Goal: Entertainment & Leisure: Consume media (video, audio)

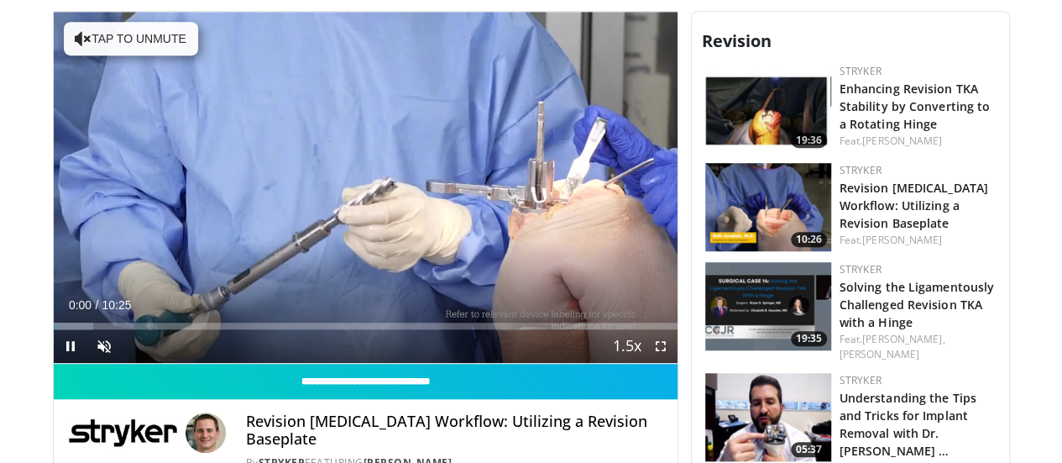
scroll to position [557, 0]
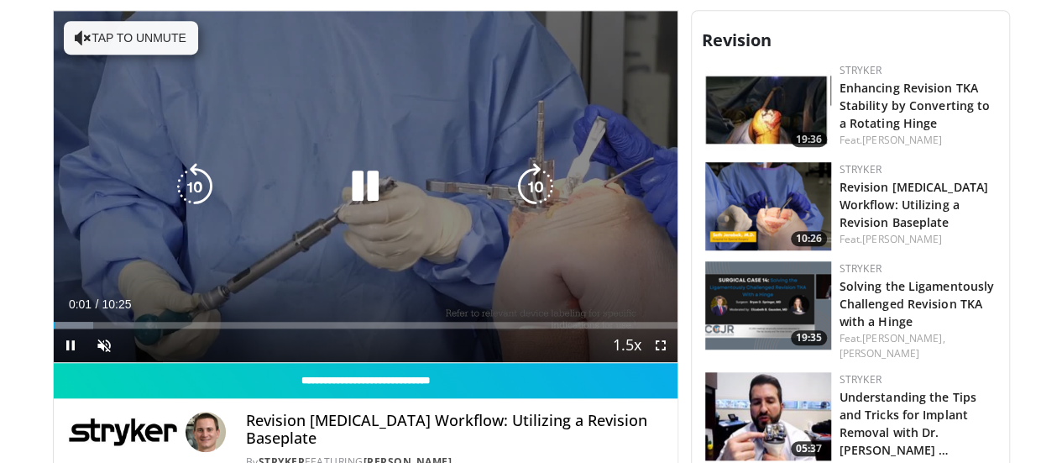
click at [118, 28] on button "Tap to unmute" at bounding box center [131, 38] width 134 height 34
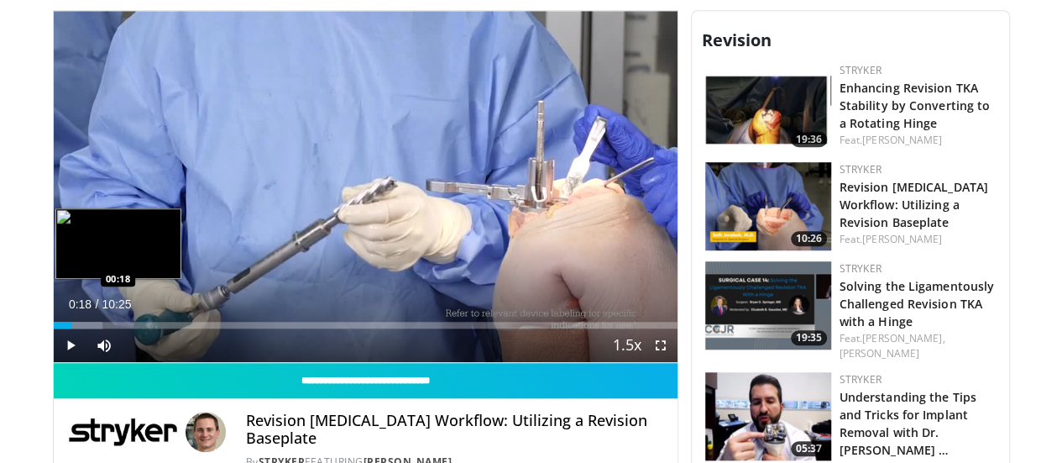
click at [54, 328] on div "Loaded : 7.92% 00:06 00:18" at bounding box center [366, 325] width 624 height 7
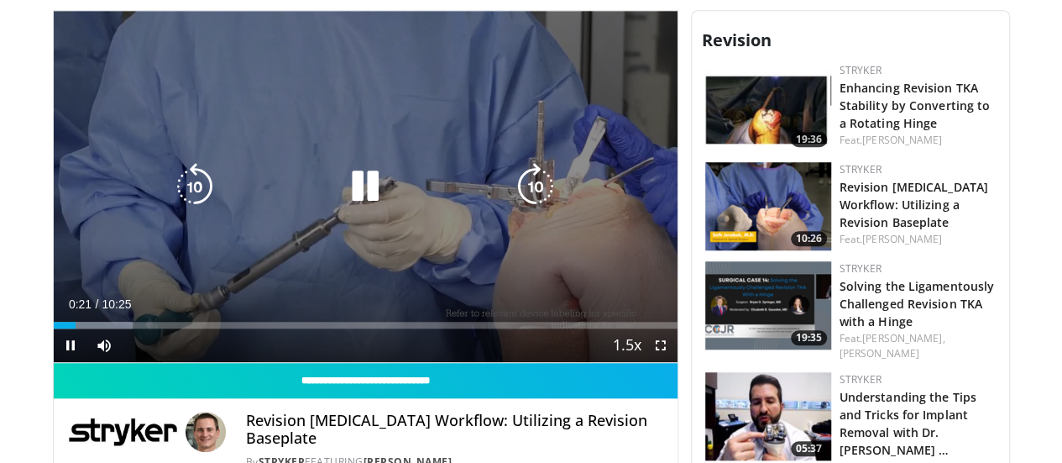
click at [354, 192] on icon "Video Player" at bounding box center [365, 186] width 47 height 47
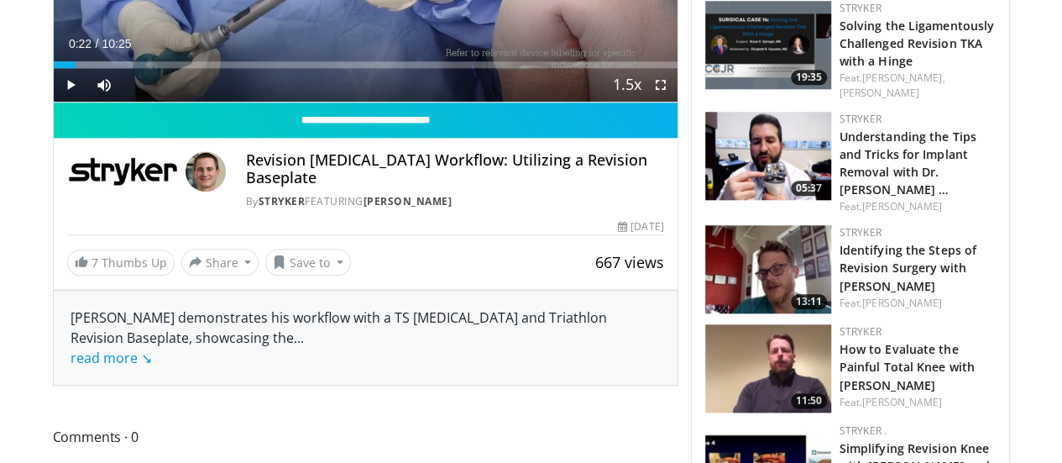
scroll to position [512, 0]
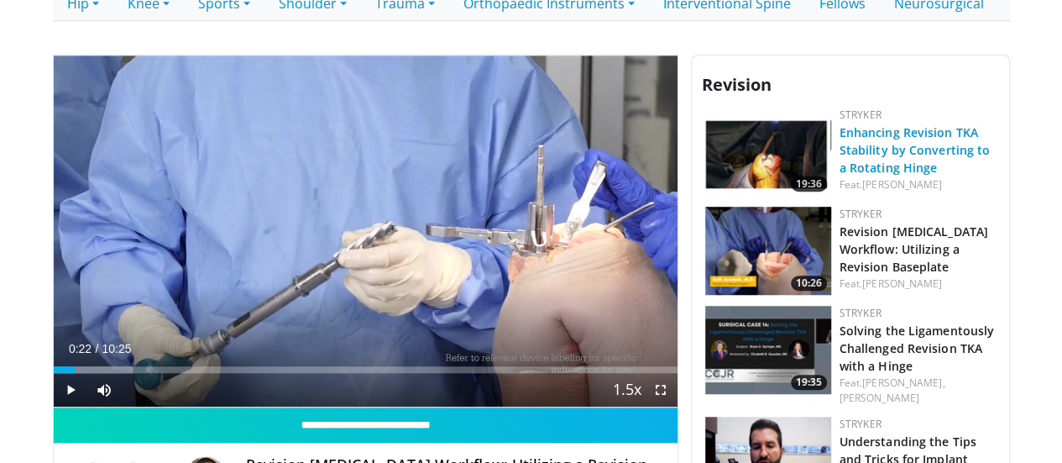
click at [871, 142] on link "Enhancing Revision TKA Stability by Converting to a Rotating Hinge" at bounding box center [915, 149] width 151 height 51
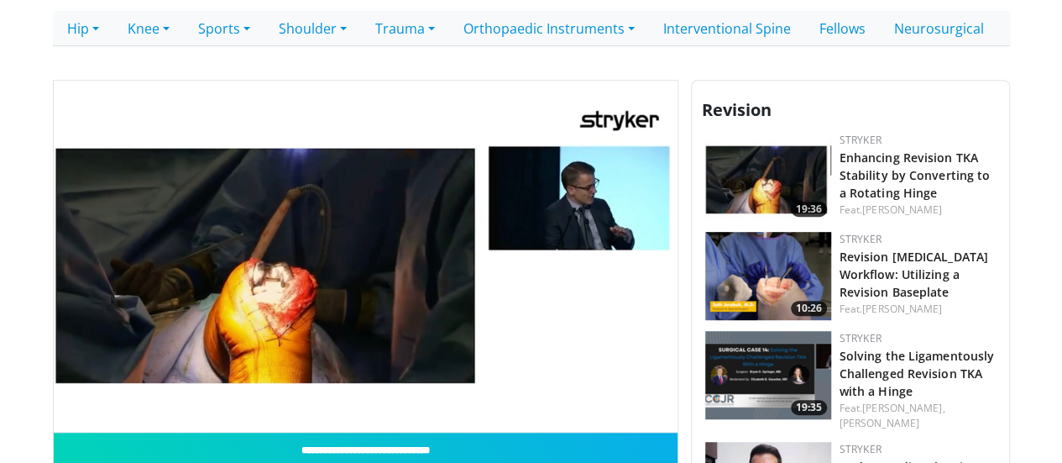
scroll to position [409, 0]
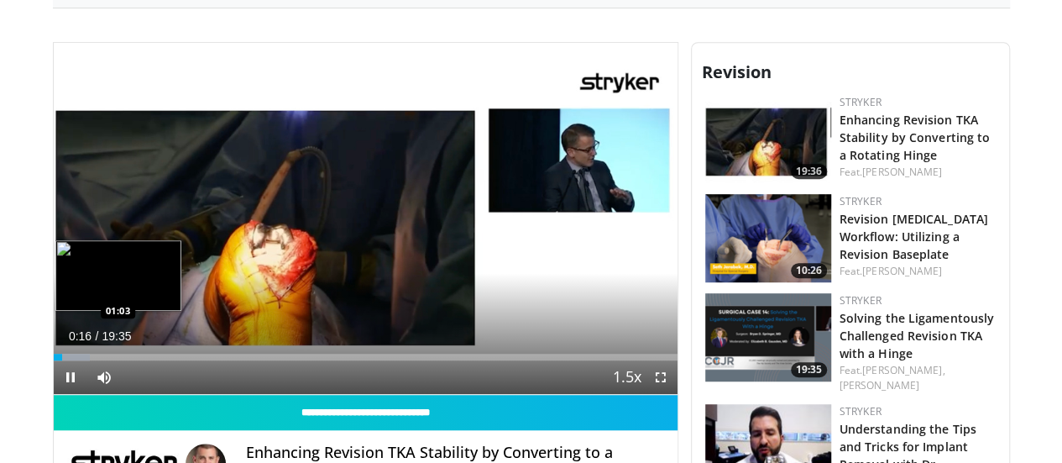
click at [54, 360] on div "Progress Bar" at bounding box center [72, 356] width 37 height 7
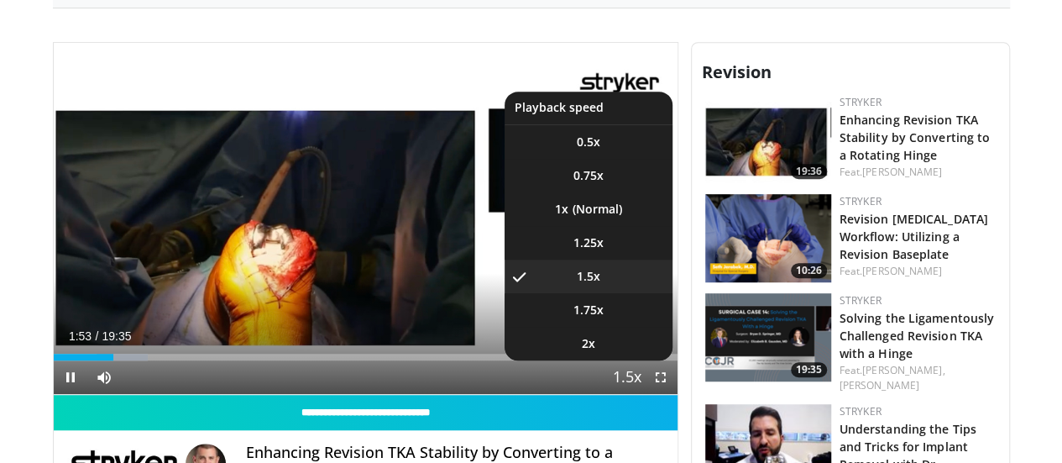
click at [639, 395] on span "Video Player" at bounding box center [627, 378] width 24 height 34
click at [604, 251] on span "1.25x" at bounding box center [588, 242] width 30 height 17
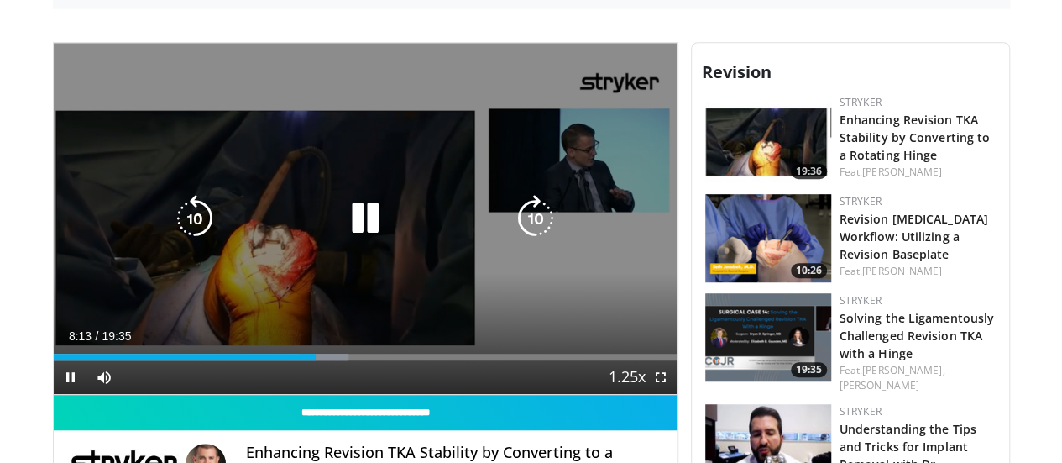
click at [349, 238] on icon "Video Player" at bounding box center [365, 218] width 47 height 47
